Goal: Transaction & Acquisition: Obtain resource

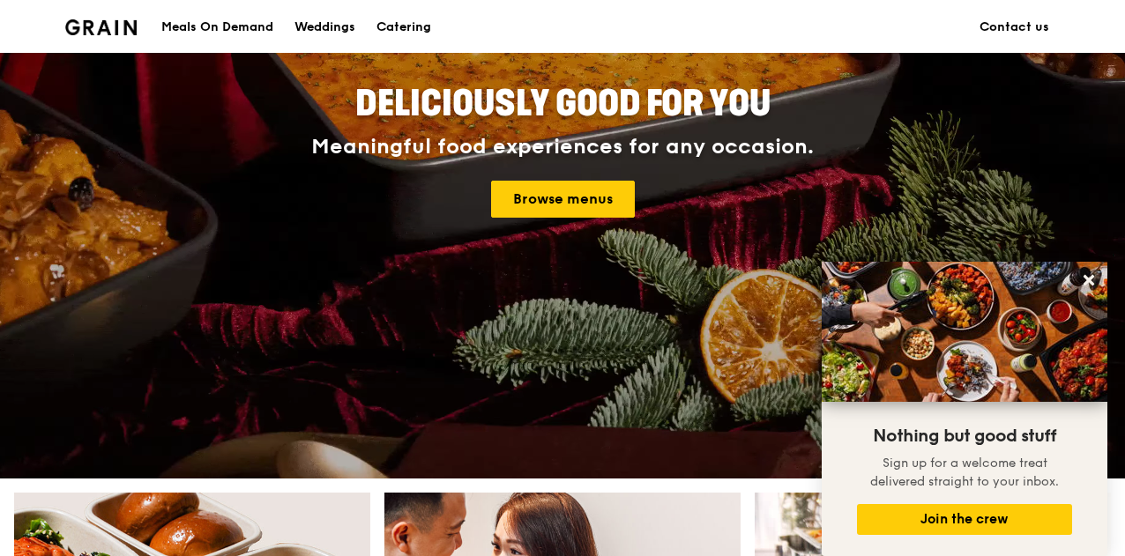
scroll to position [189, 0]
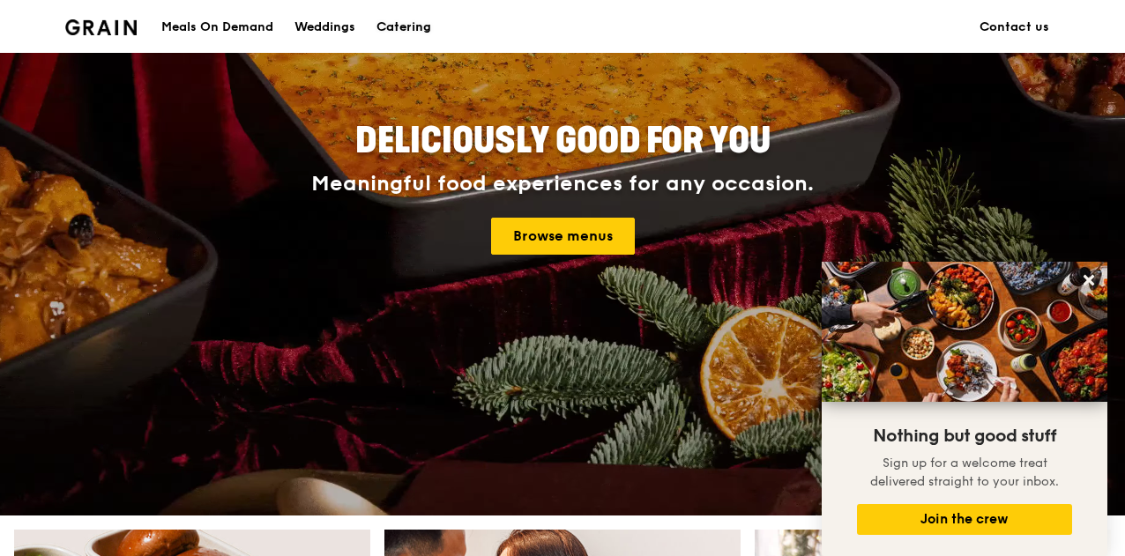
click at [414, 37] on div "Catering" at bounding box center [403, 27] width 55 height 53
click at [548, 225] on link "Browse menus" at bounding box center [563, 236] width 144 height 37
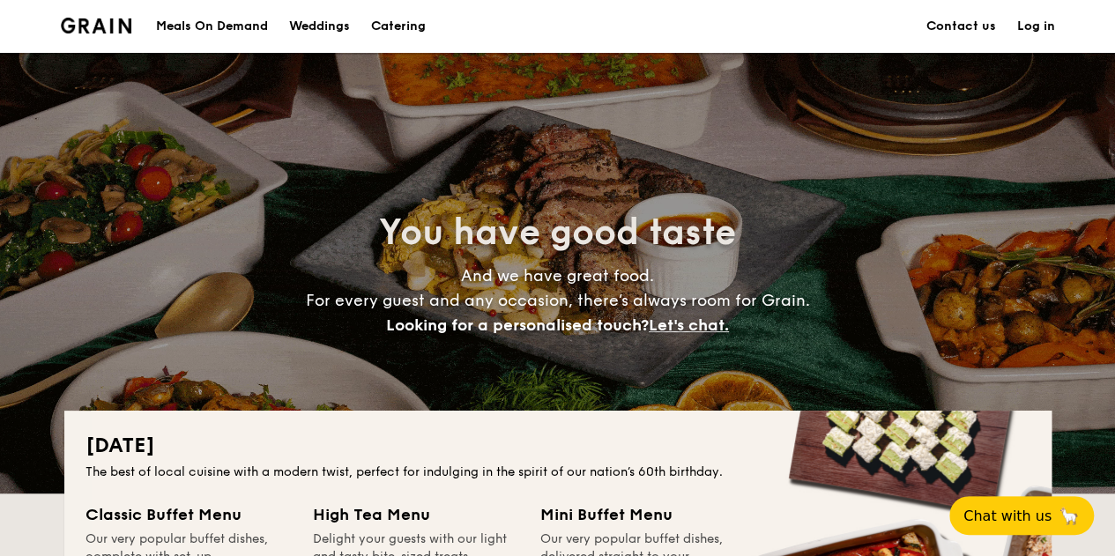
click at [404, 26] on h1 "Catering" at bounding box center [398, 26] width 55 height 53
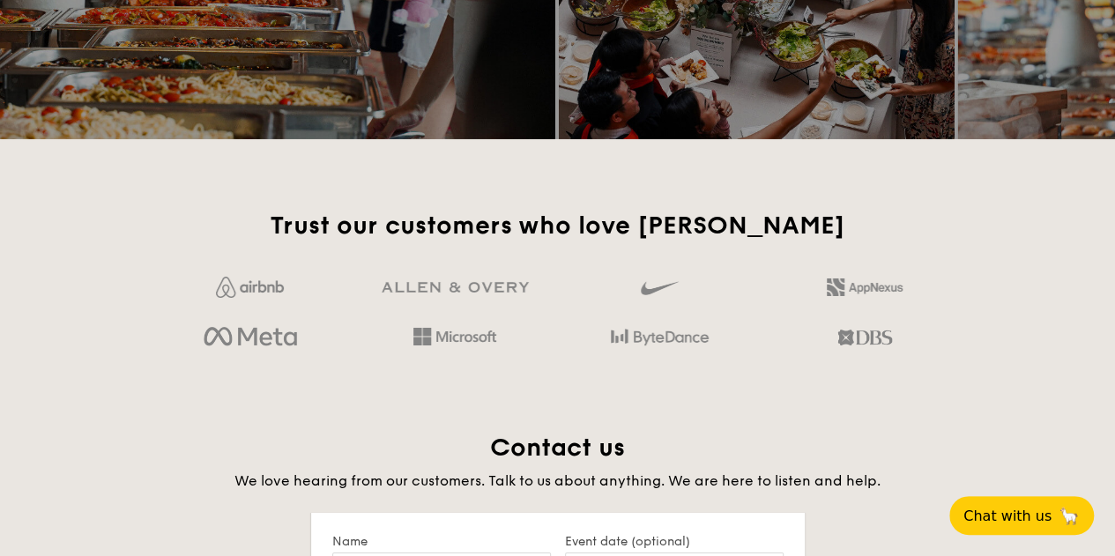
scroll to position [2993, 0]
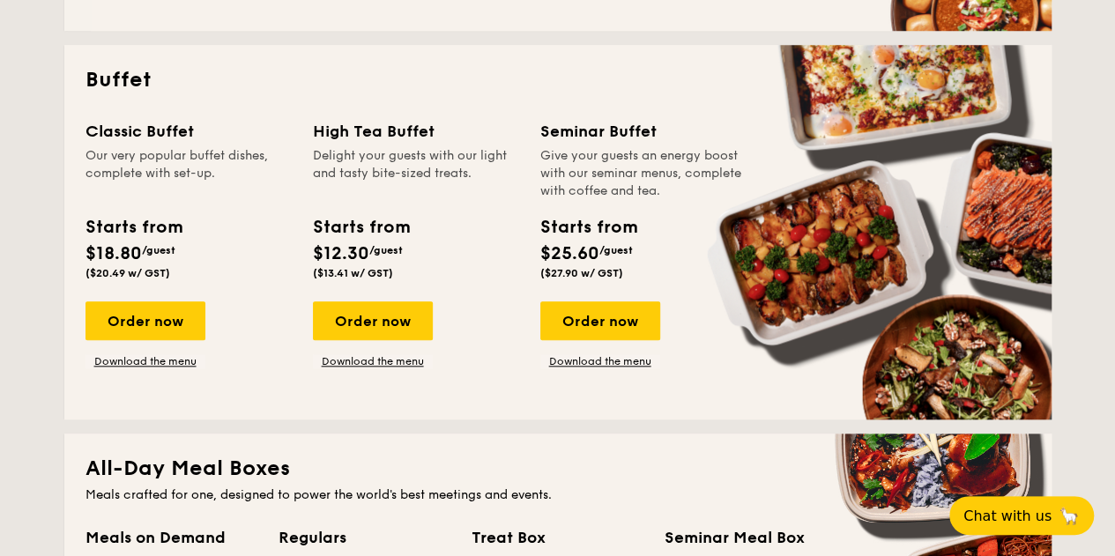
scroll to position [728, 0]
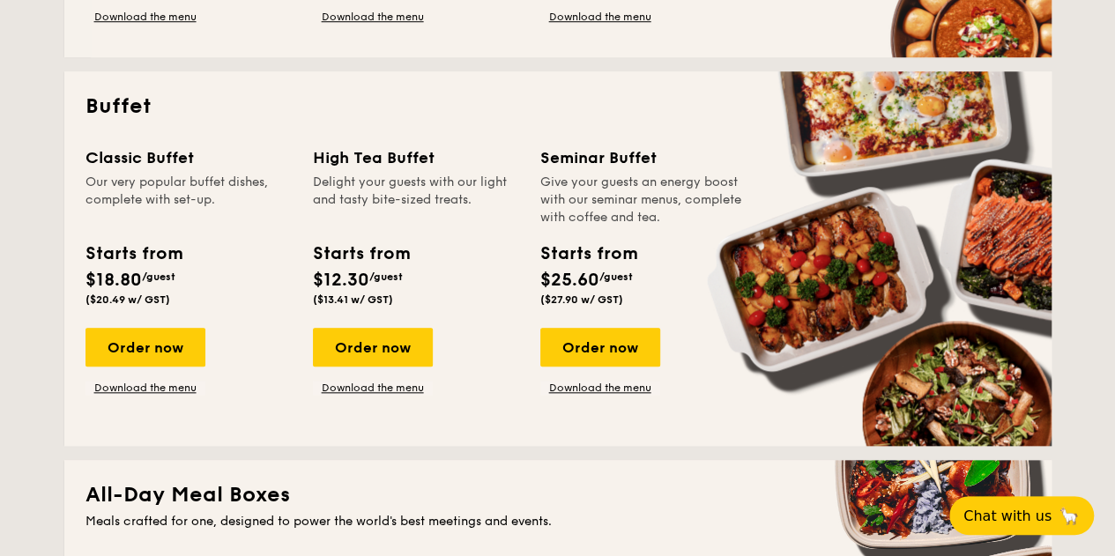
click at [162, 386] on link "Download the menu" at bounding box center [145, 388] width 120 height 14
